Goal: Find contact information: Find contact information

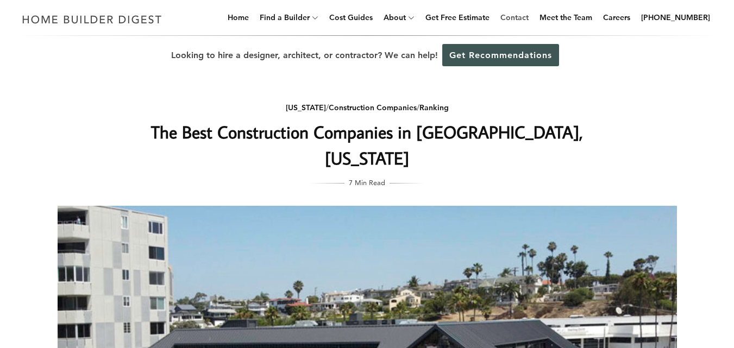
click at [533, 20] on link "Contact" at bounding box center [514, 17] width 37 height 35
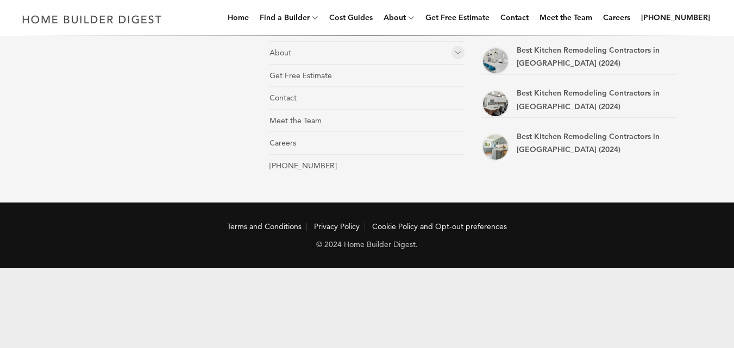
scroll to position [868, 0]
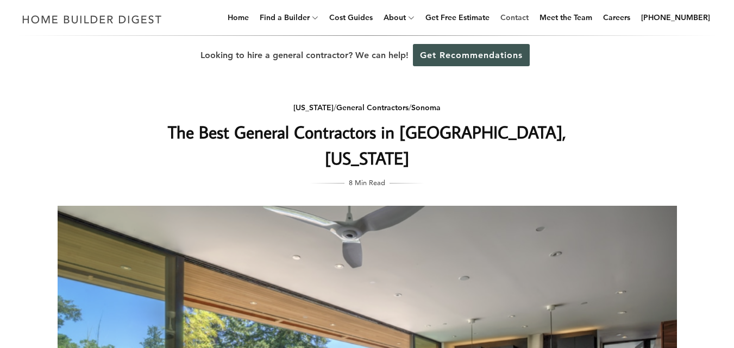
click at [532, 17] on link "Contact" at bounding box center [514, 17] width 37 height 35
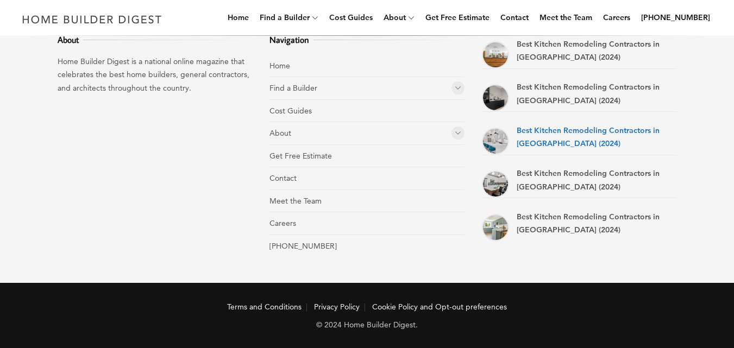
scroll to position [786, 0]
